Goal: Task Accomplishment & Management: Complete application form

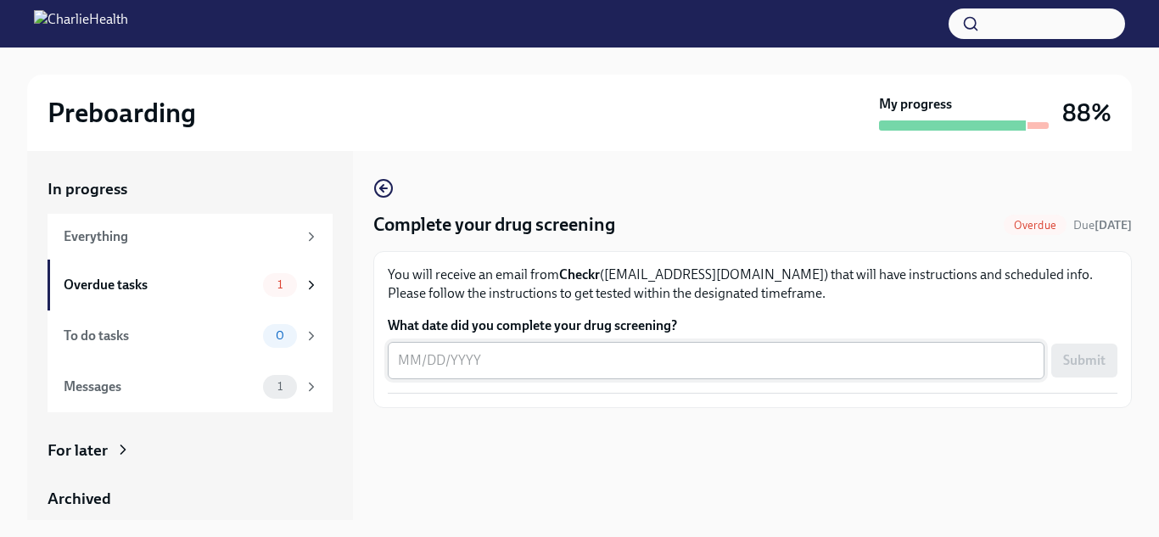
click at [602, 367] on textarea "What date did you complete your drug screening?" at bounding box center [716, 360] width 636 height 20
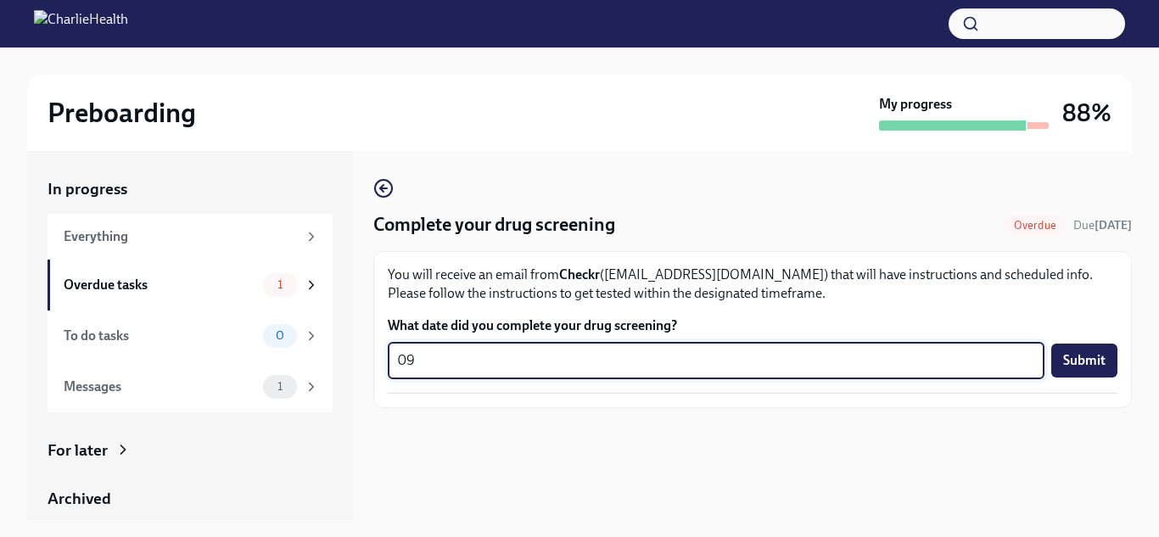
click at [632, 366] on textarea "09" at bounding box center [716, 360] width 636 height 20
type textarea "[DATE]"
click at [1069, 371] on button "Submit" at bounding box center [1084, 361] width 66 height 34
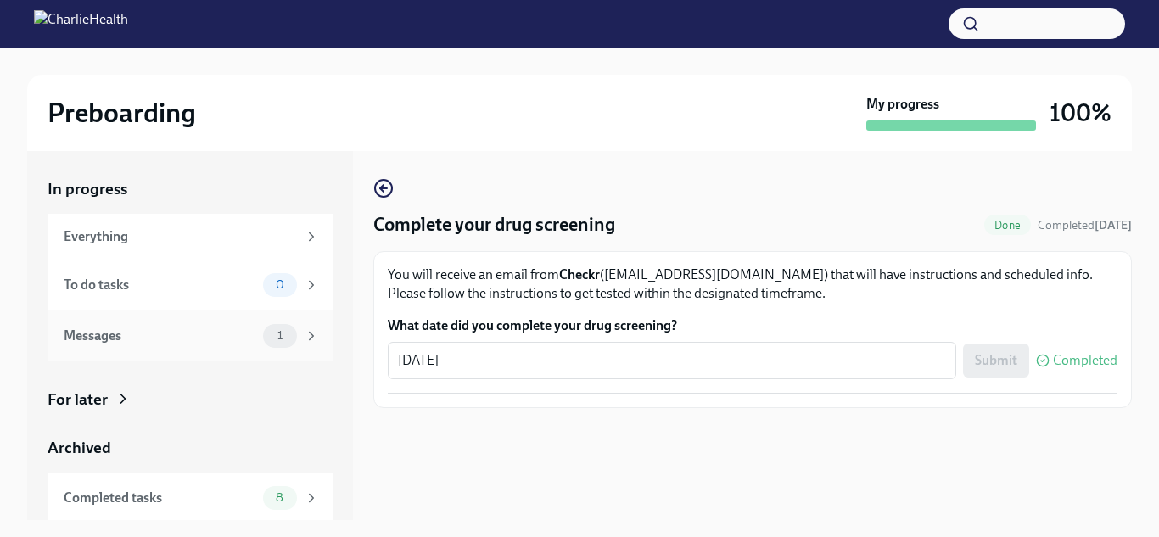
click at [201, 333] on div "Messages" at bounding box center [160, 336] width 193 height 19
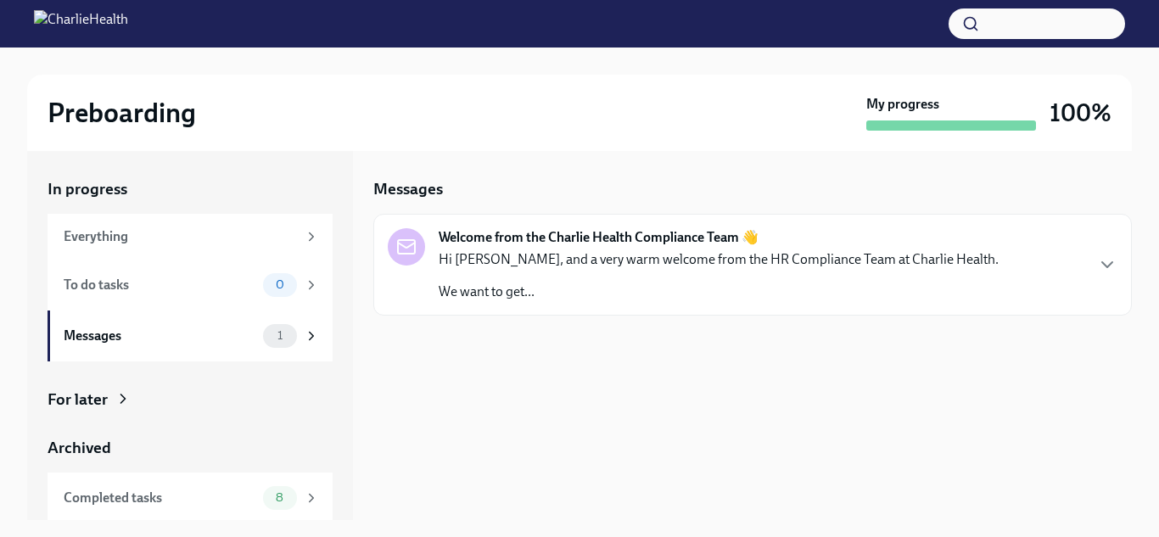
click at [743, 299] on p "We want to get..." at bounding box center [719, 291] width 560 height 19
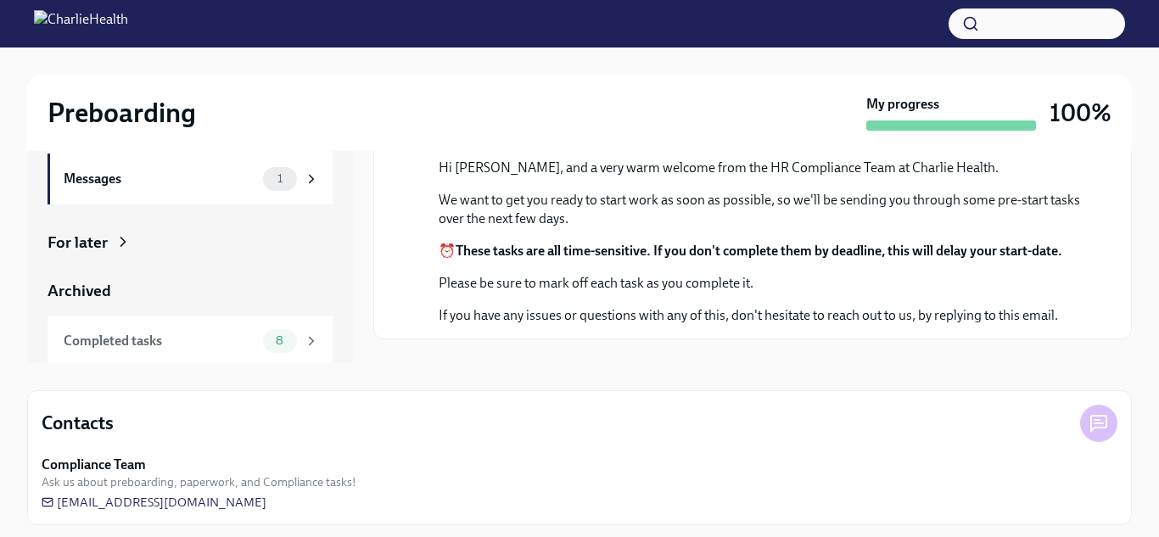
scroll to position [165, 0]
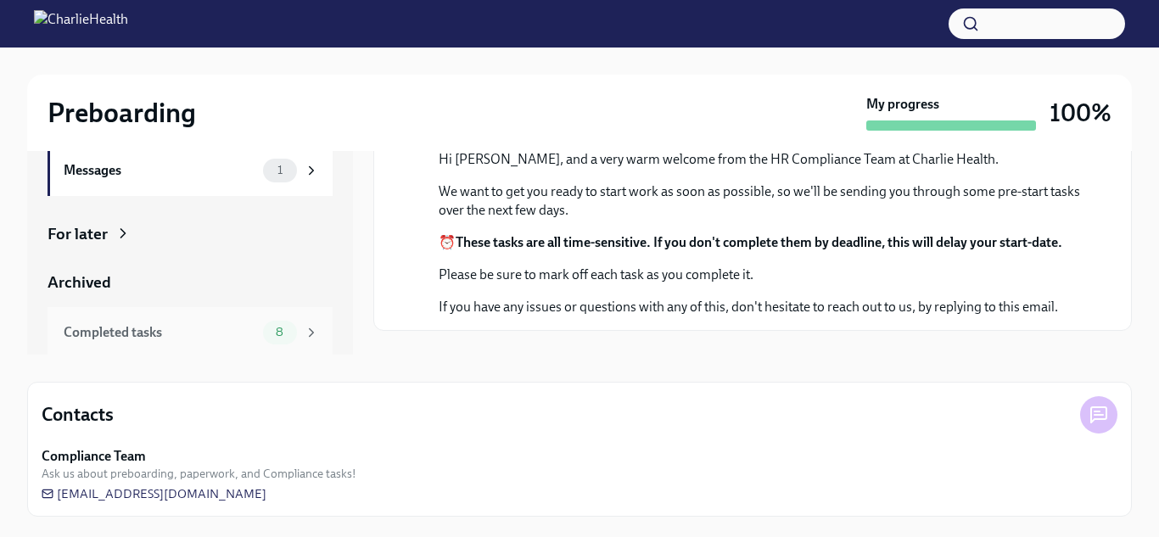
click at [119, 333] on div "Completed tasks" at bounding box center [160, 332] width 193 height 19
